Goal: Information Seeking & Learning: Learn about a topic

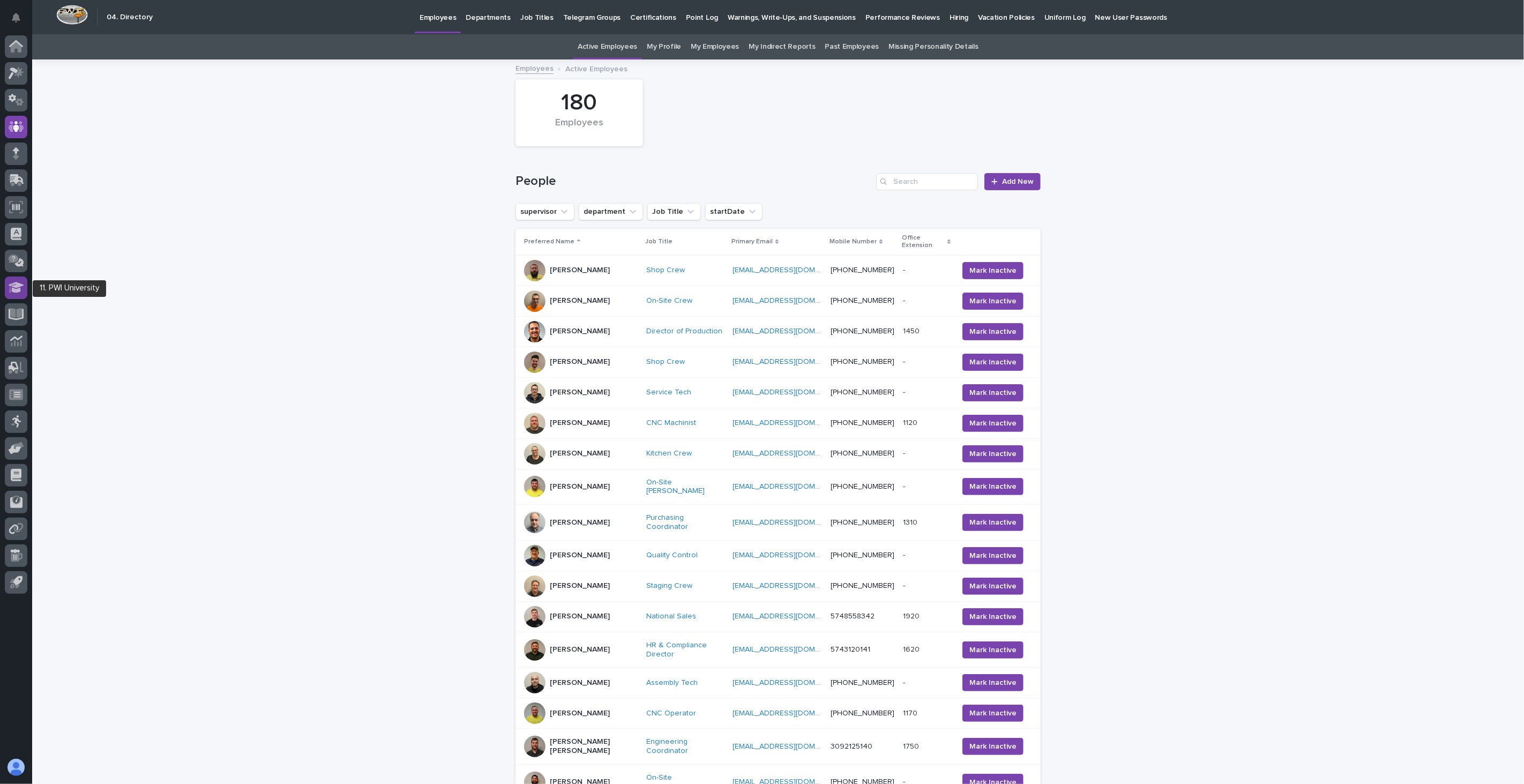
click at [17, 288] on icon at bounding box center [16, 287] width 15 height 11
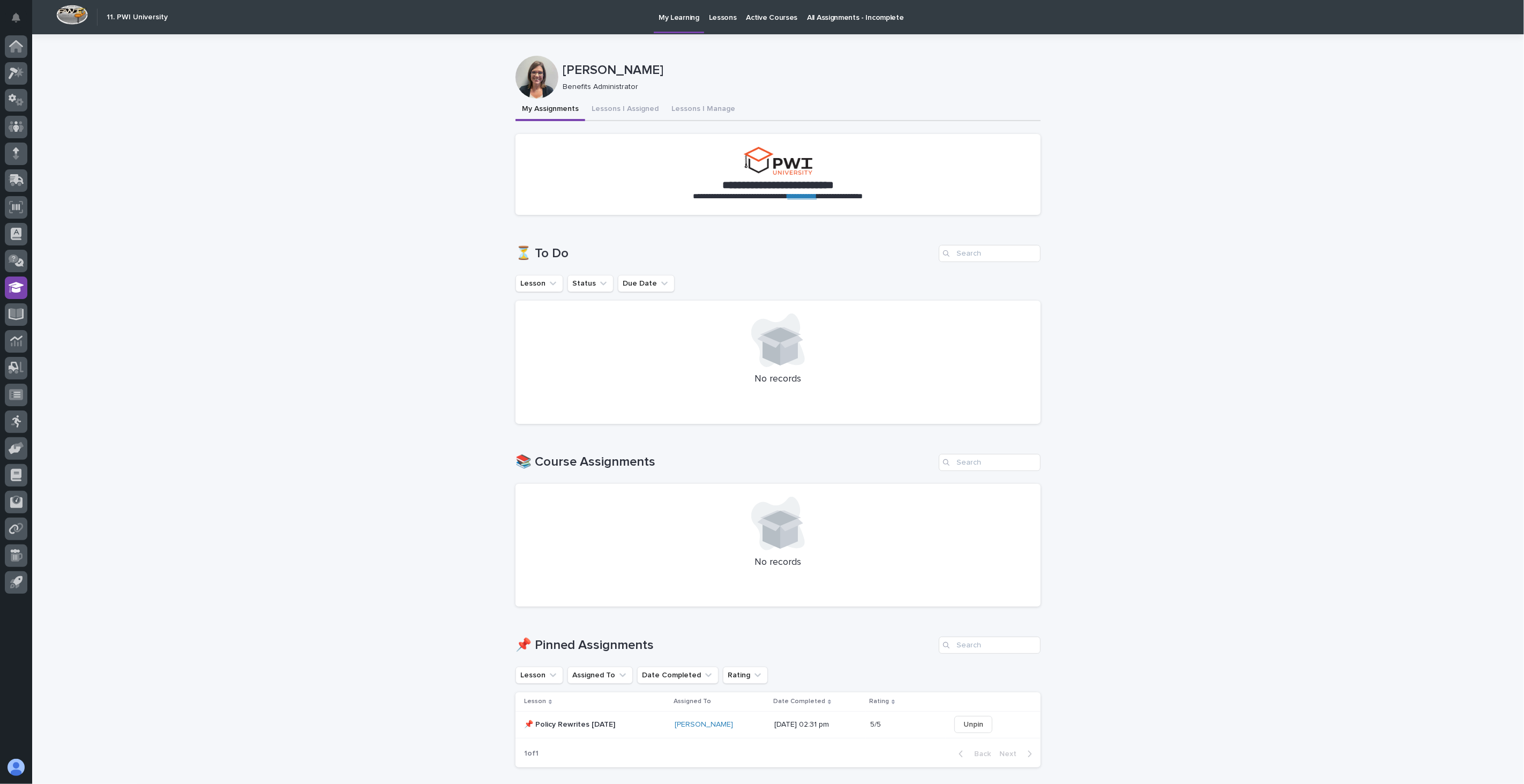
click at [715, 15] on p "Lessons" at bounding box center [722, 11] width 28 height 23
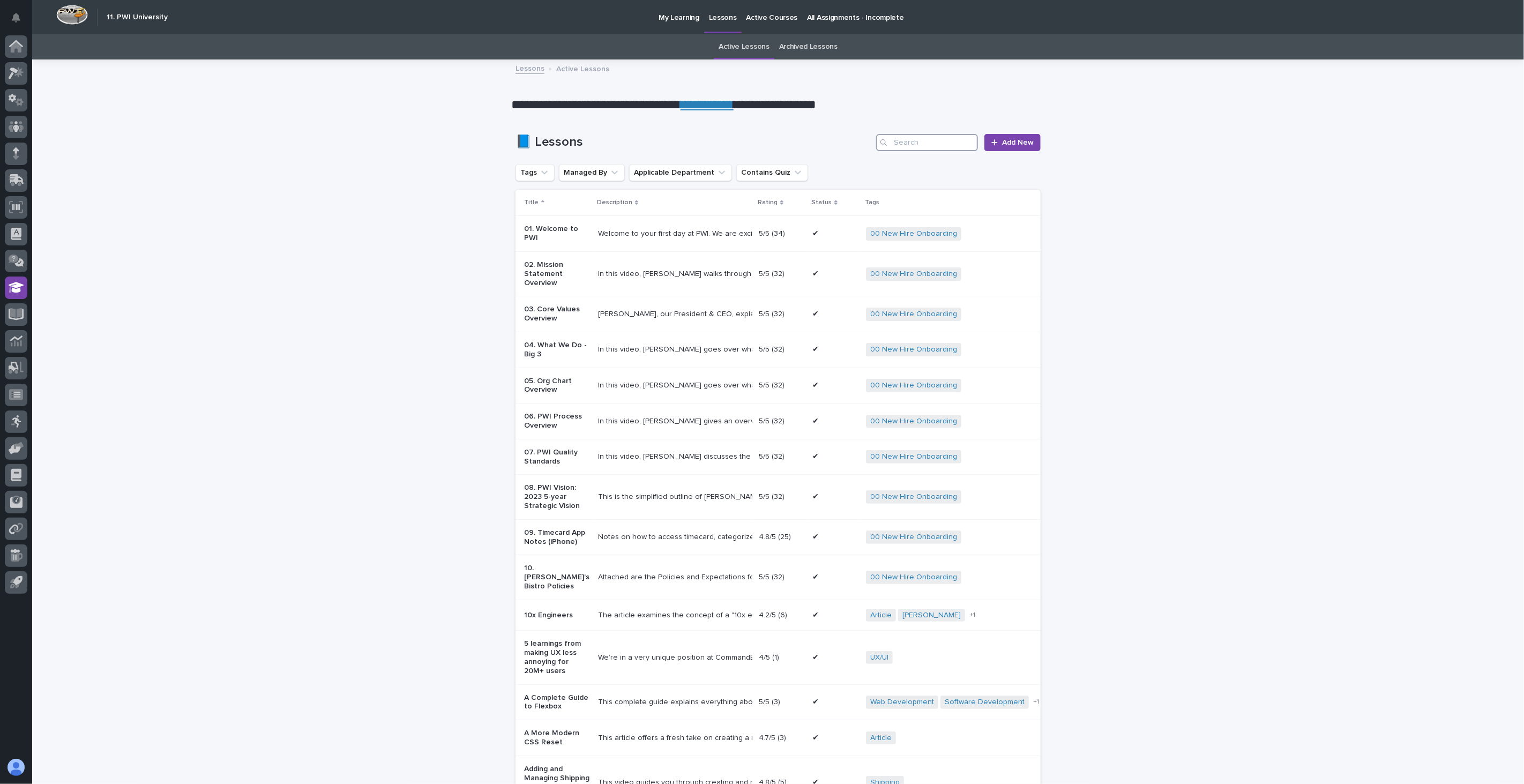
click at [931, 140] on input "Search" at bounding box center [927, 142] width 102 height 17
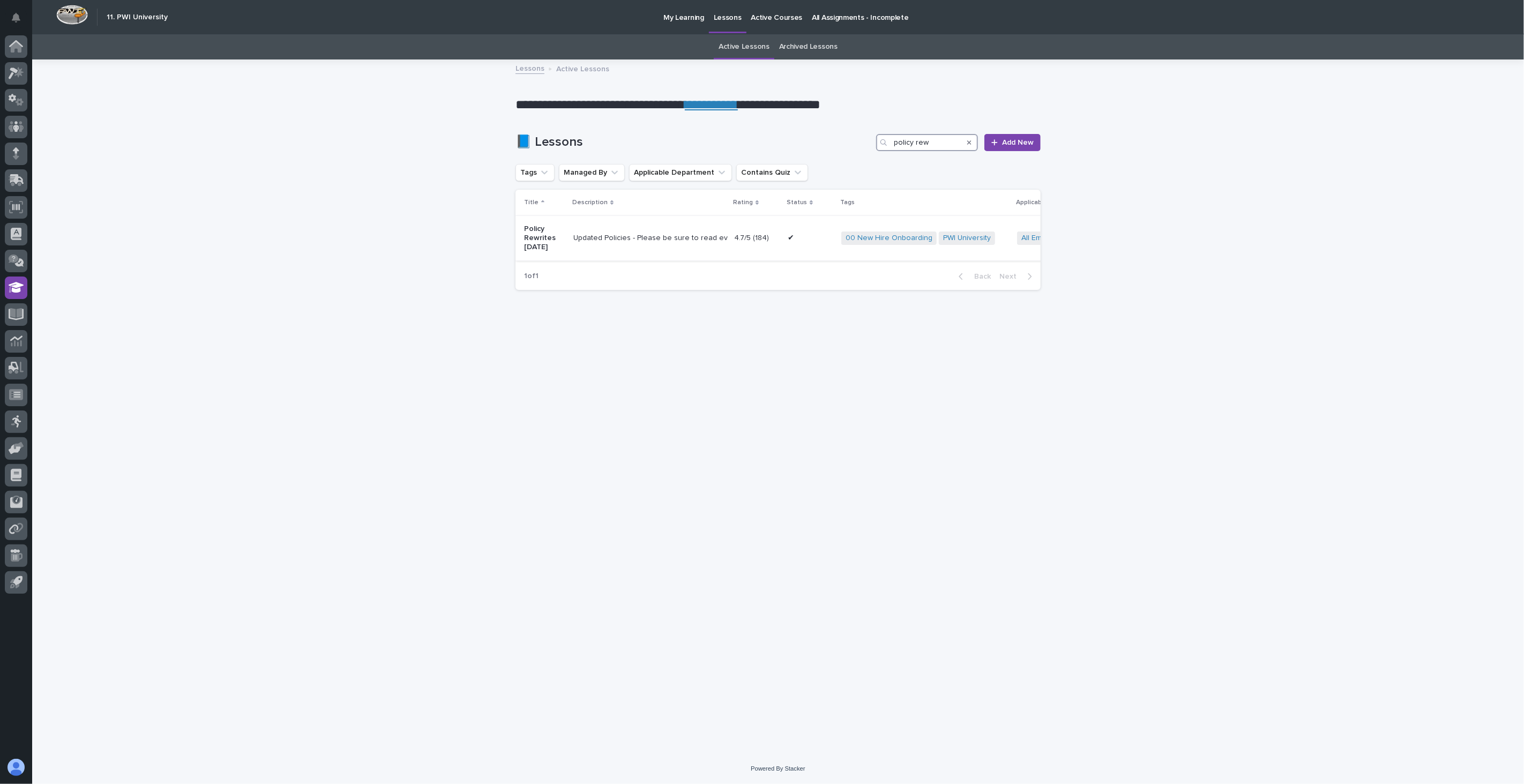
type input "policy rew"
click at [577, 248] on td "Updated Policies - Please be sure to read everything. If you have any questions…" at bounding box center [650, 238] width 161 height 44
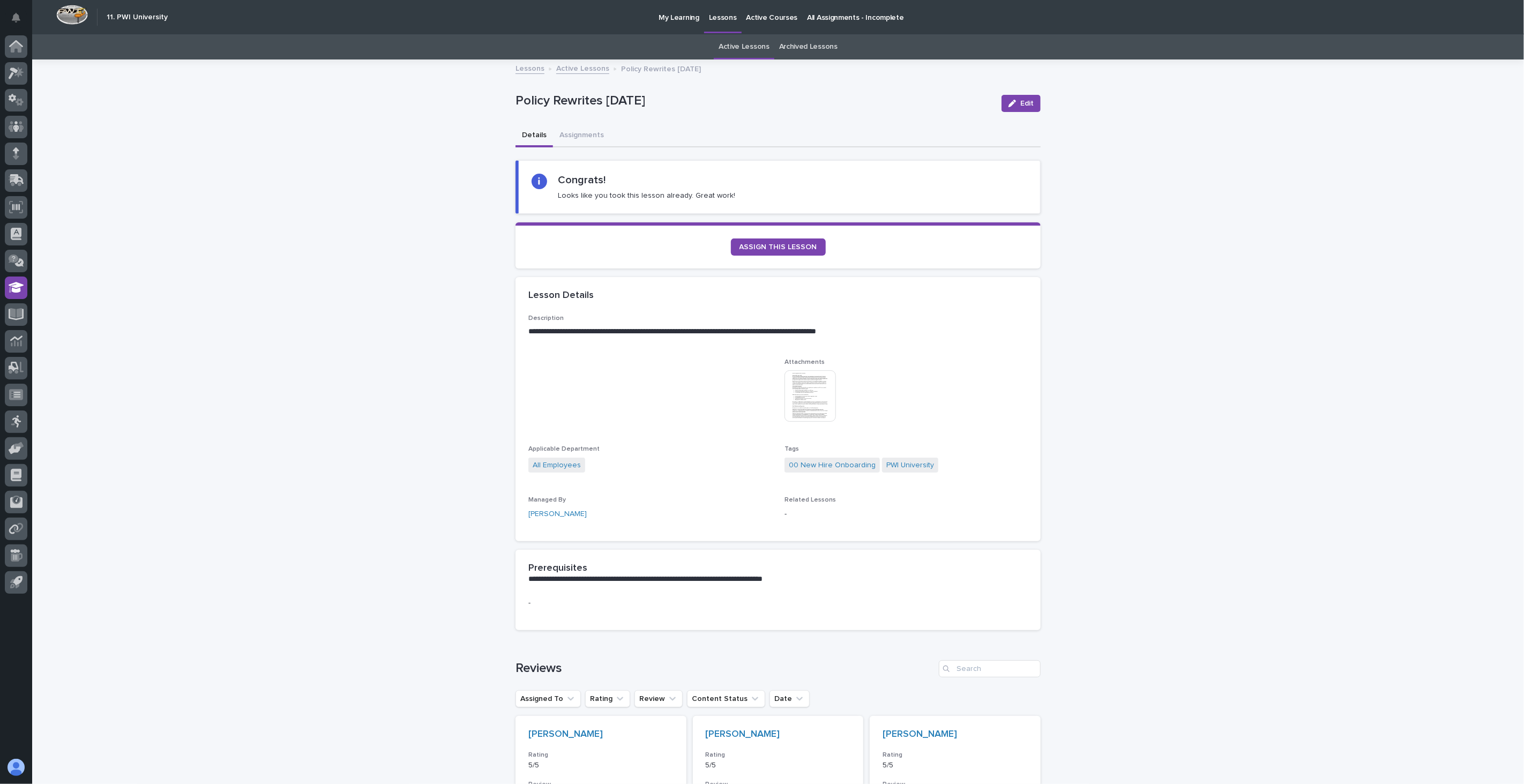
click at [821, 401] on img at bounding box center [810, 396] width 52 height 51
